Goal: Check status

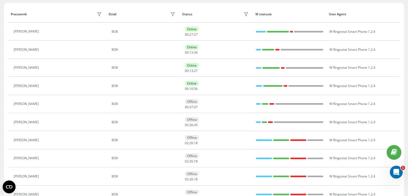
scroll to position [54, 0]
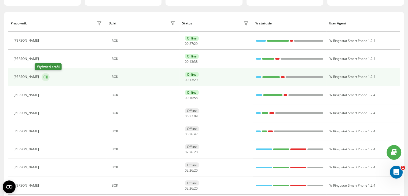
click at [42, 74] on button at bounding box center [46, 77] width 8 height 8
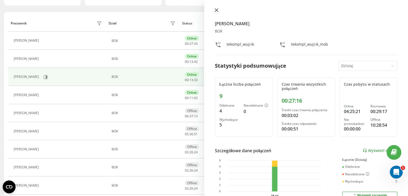
click at [216, 10] on icon at bounding box center [216, 10] width 3 height 3
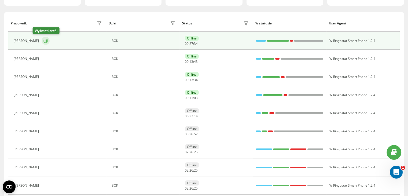
click at [42, 41] on button at bounding box center [46, 41] width 8 height 8
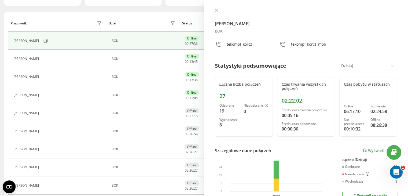
scroll to position [27, 0]
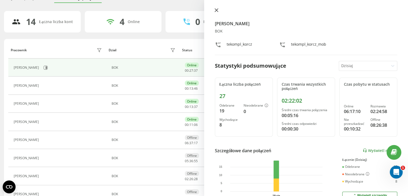
click at [219, 11] on button at bounding box center [216, 10] width 7 height 5
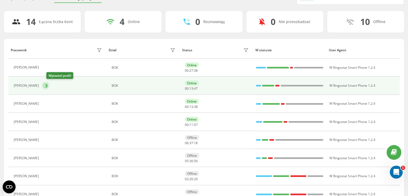
click at [47, 85] on icon at bounding box center [46, 85] width 1 height 3
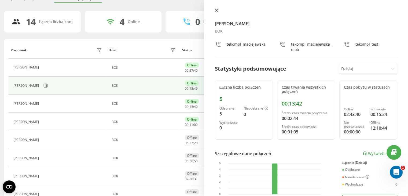
click at [214, 12] on button at bounding box center [216, 10] width 7 height 5
